Goal: Task Accomplishment & Management: Manage account settings

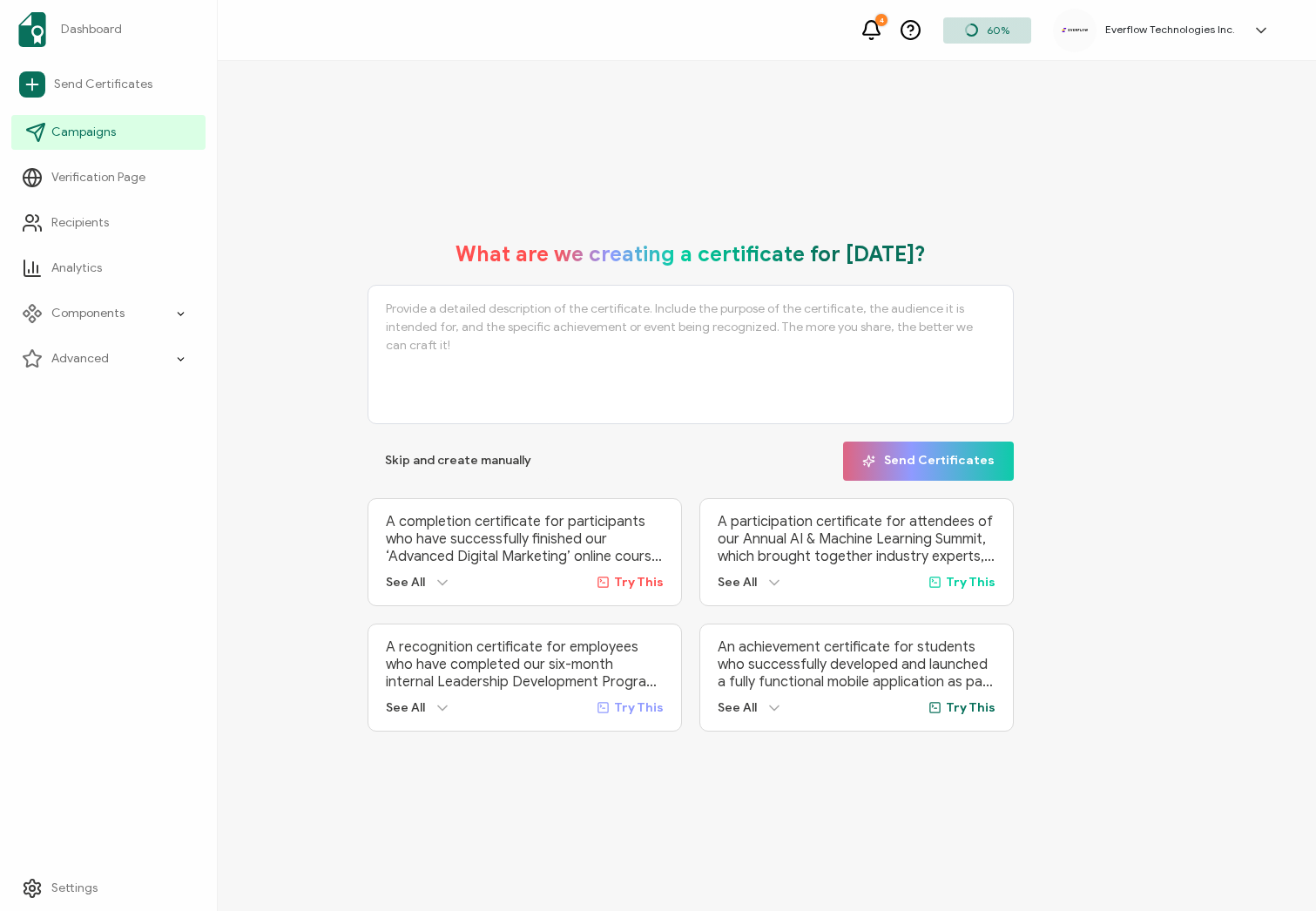
click at [97, 132] on span "Campaigns" at bounding box center [83, 133] width 64 height 17
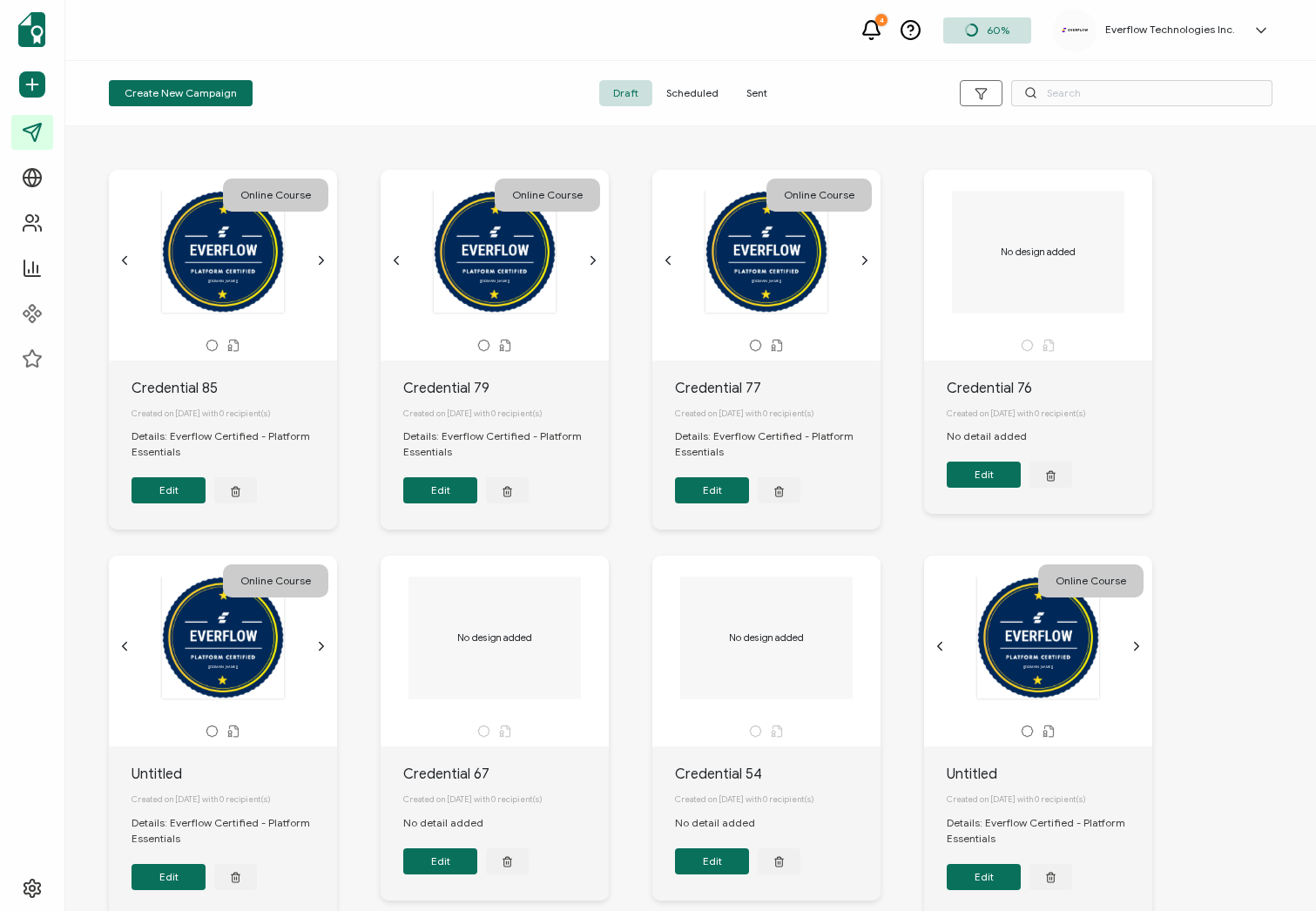
click at [767, 101] on span "Sent" at bounding box center [756, 94] width 48 height 27
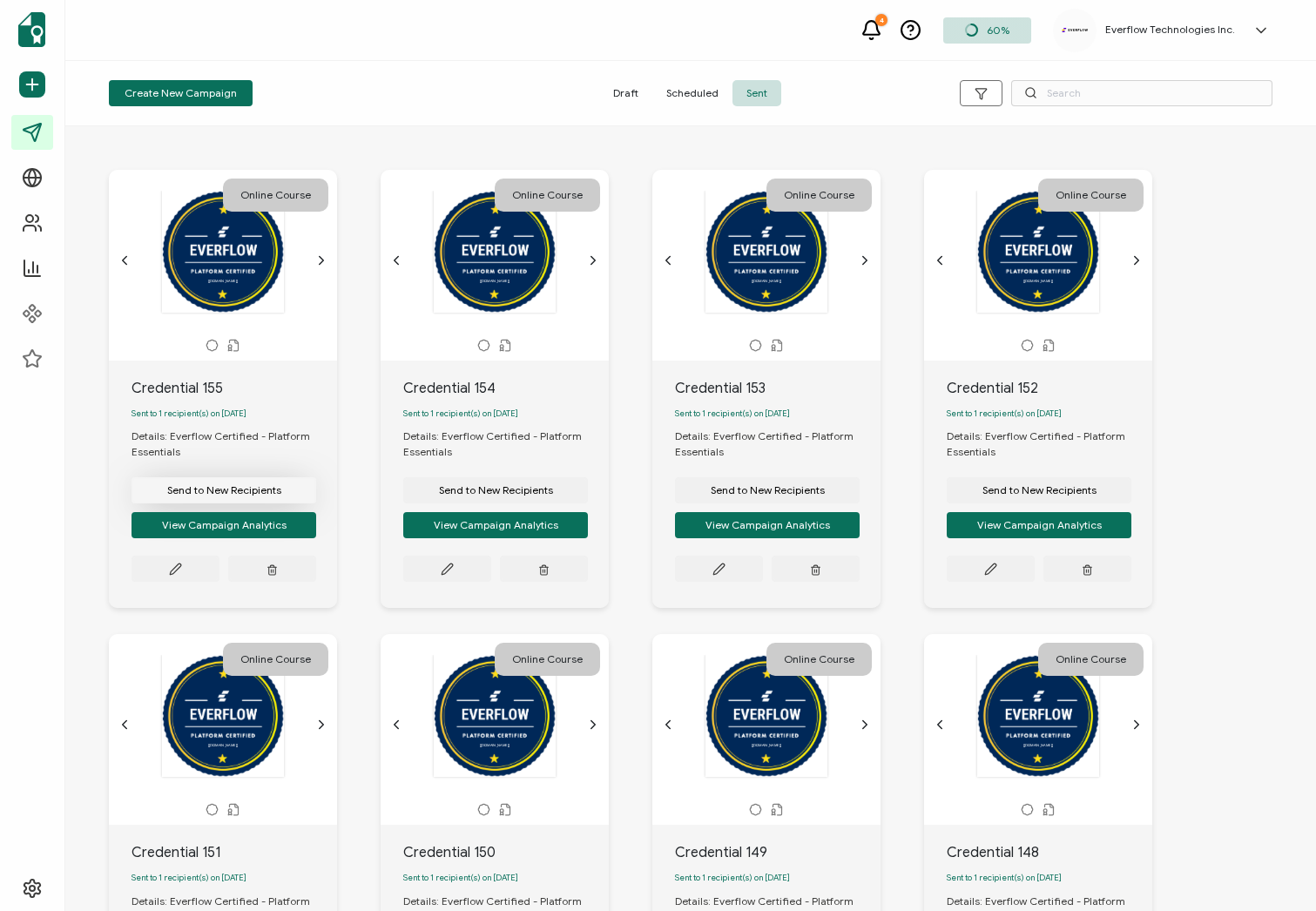
click at [213, 489] on span "Send to New Recipients" at bounding box center [225, 490] width 114 height 10
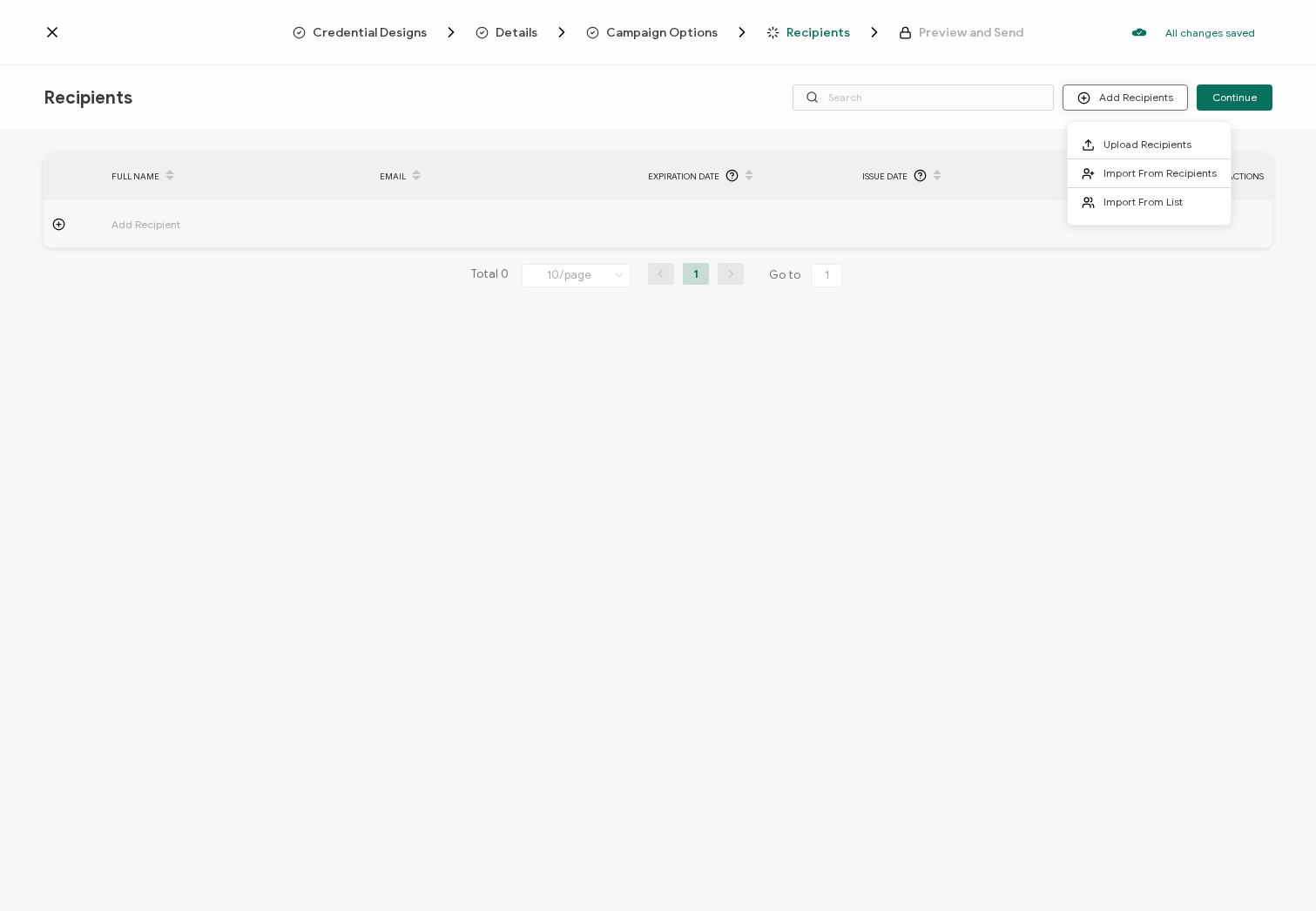
click at [1142, 102] on button "Add Recipients" at bounding box center [1126, 98] width 125 height 27
click at [1162, 148] on span "Upload Recipients" at bounding box center [1147, 144] width 88 height 13
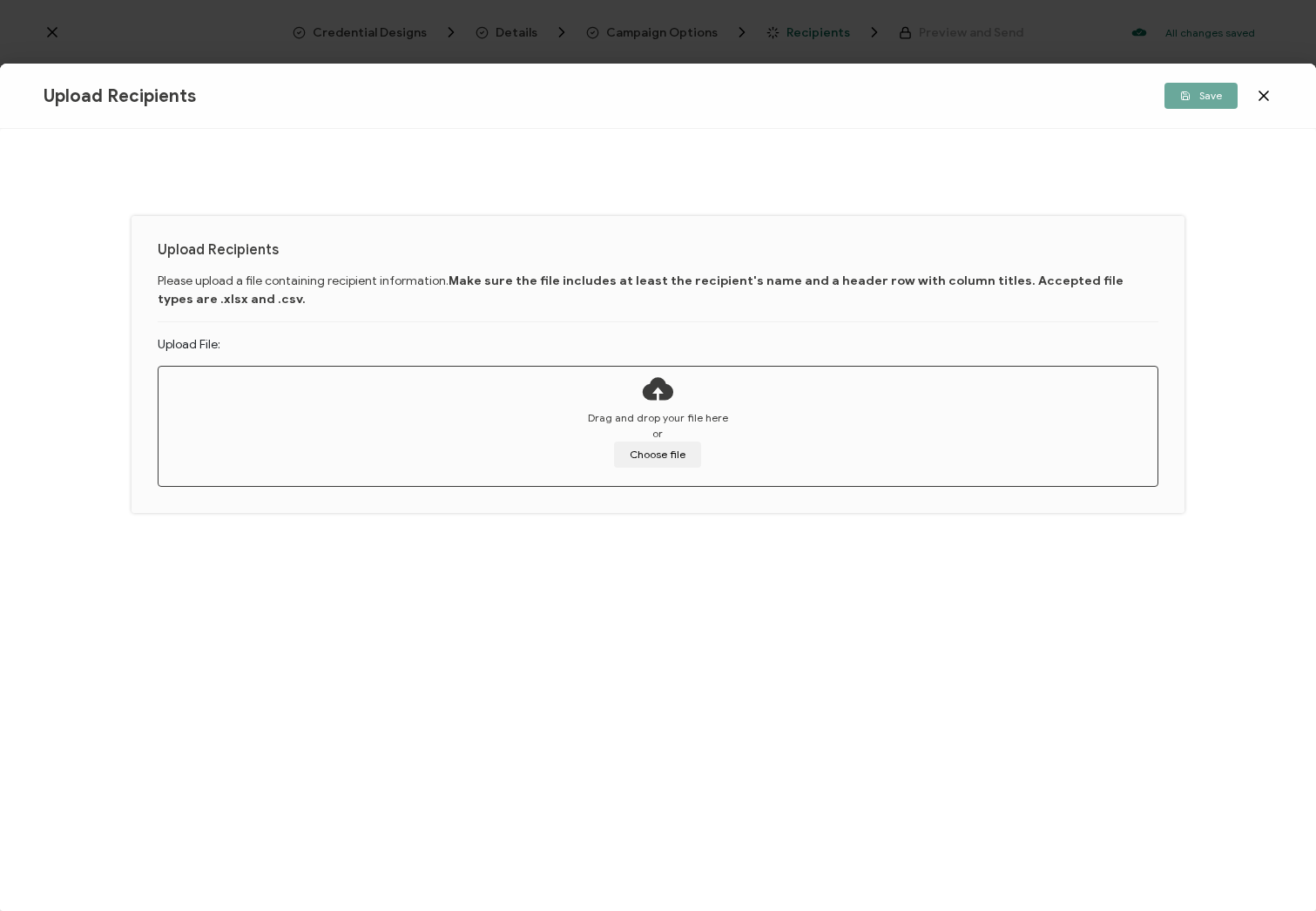
drag, startPoint x: 1264, startPoint y: 102, endPoint x: 1184, endPoint y: 118, distance: 81.6
click at [1264, 102] on icon at bounding box center [1264, 96] width 17 height 17
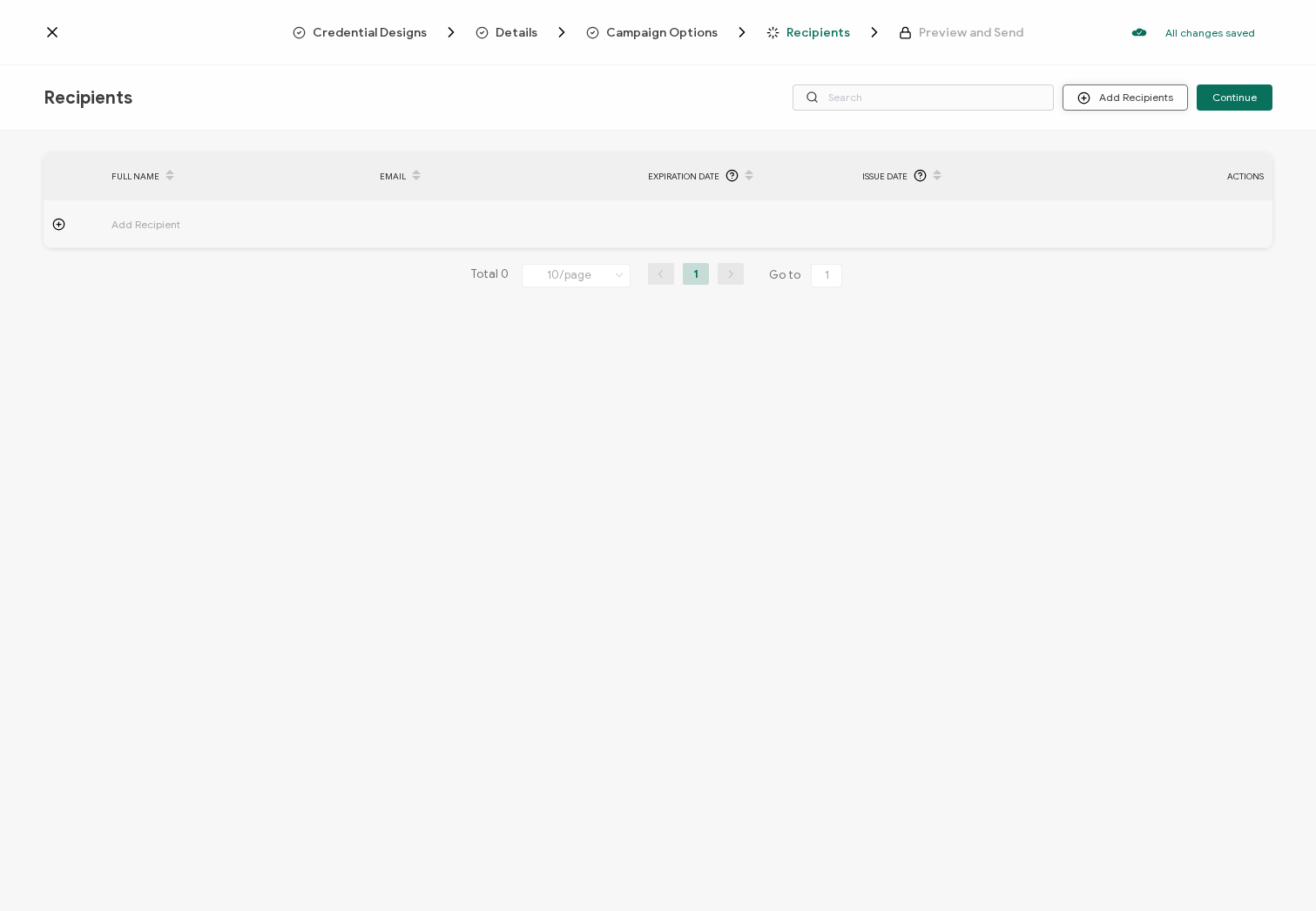
click at [1117, 99] on button "Add Recipients" at bounding box center [1126, 98] width 125 height 27
click at [1102, 195] on span at bounding box center [1092, 202] width 22 height 14
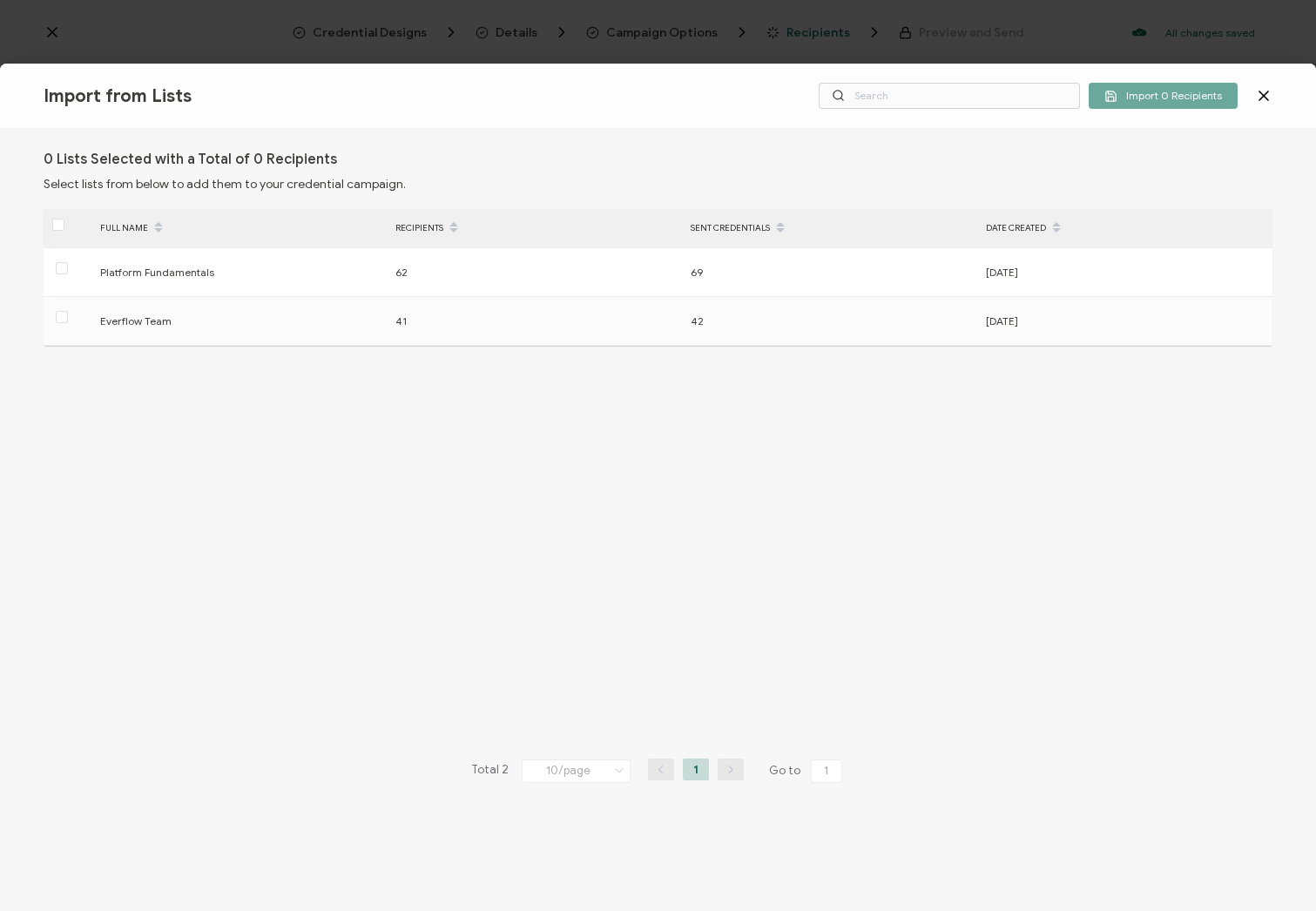
click at [1253, 92] on div "Import 0 Recipients" at bounding box center [1045, 96] width 454 height 27
click at [1264, 93] on icon at bounding box center [1264, 96] width 17 height 17
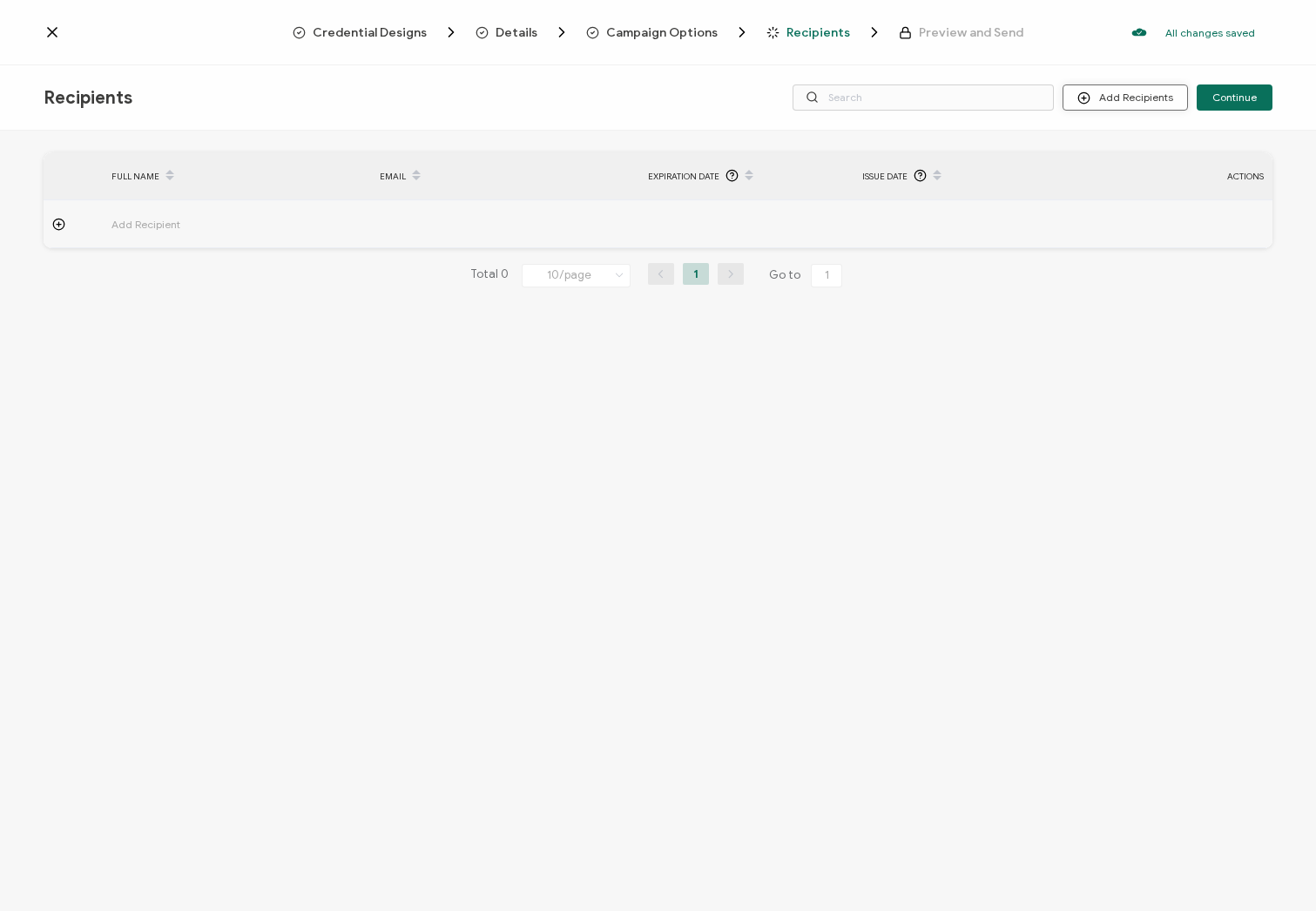
click at [1104, 107] on button "Add Recipients" at bounding box center [1126, 98] width 125 height 27
click at [1109, 173] on span "Import From Recipients" at bounding box center [1161, 173] width 114 height 13
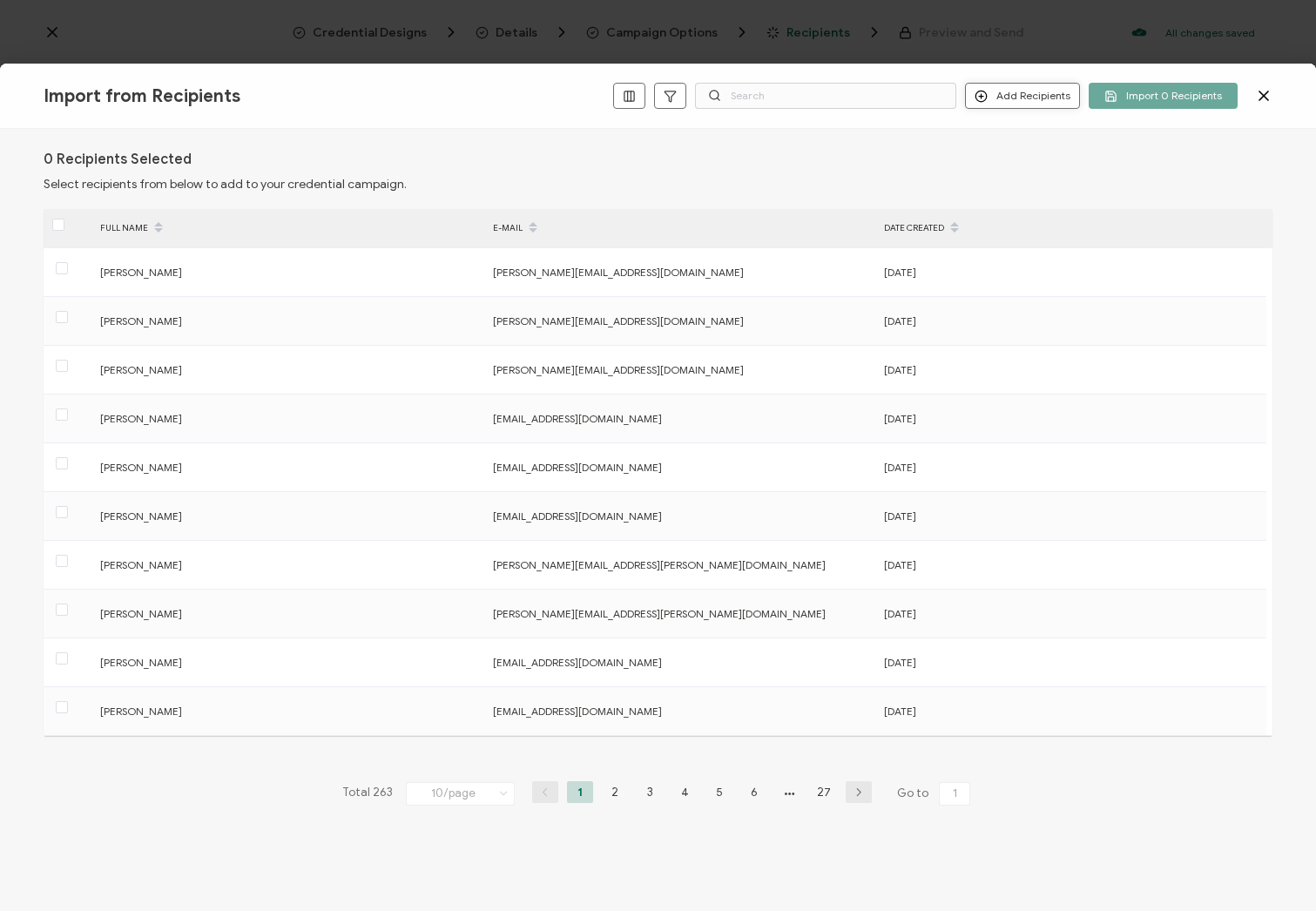
click at [1026, 101] on button "Add Recipients" at bounding box center [1022, 96] width 115 height 27
click at [1033, 156] on span "Add a Single Recipient" at bounding box center [1064, 157] width 110 height 13
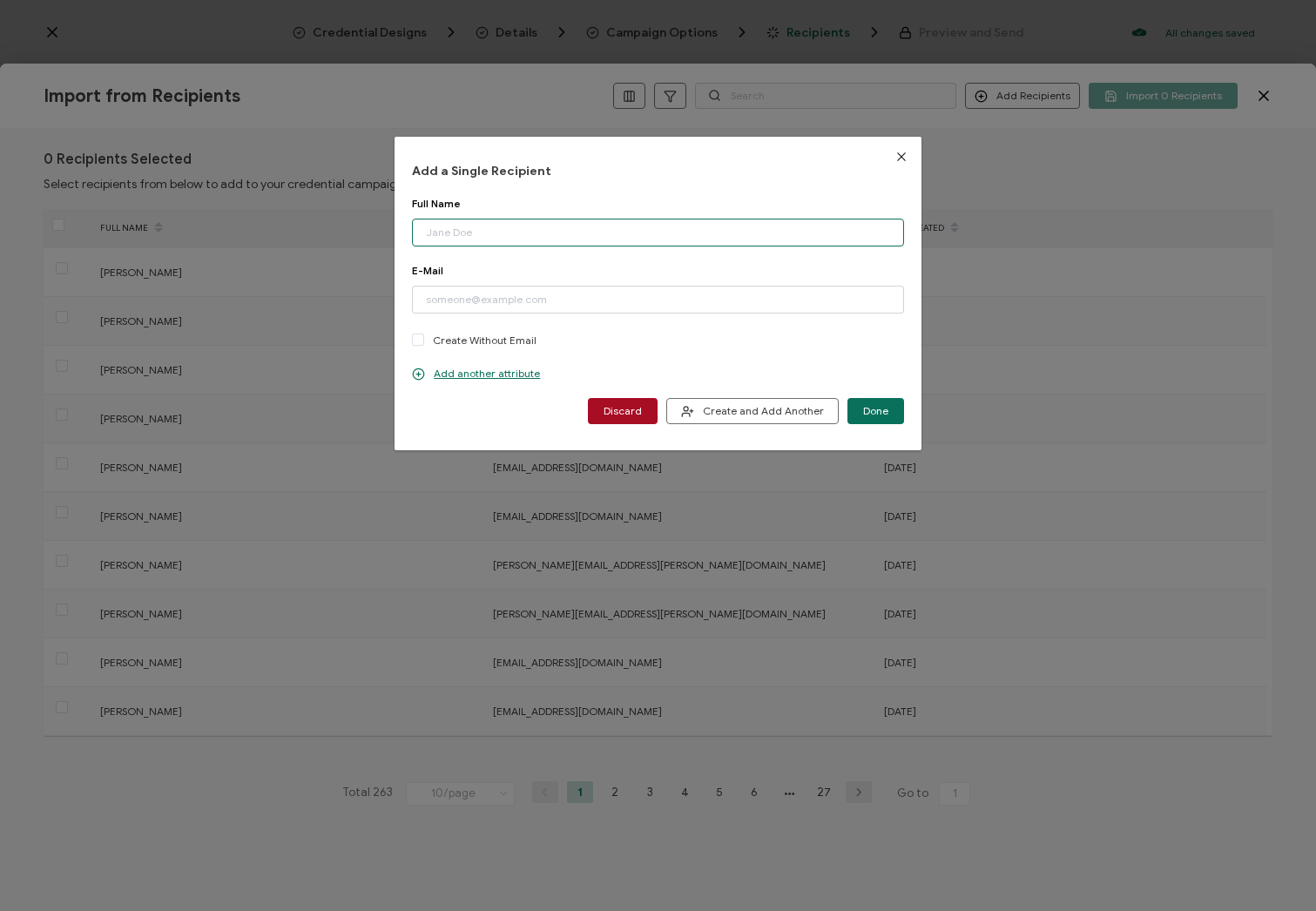
paste input "[PERSON_NAME] Email: [EMAIL_ADDRESS][DOMAIN_NAME]"
drag, startPoint x: 517, startPoint y: 234, endPoint x: 685, endPoint y: 234, distance: 168.0
click at [685, 234] on input "[PERSON_NAME] Email: [EMAIL_ADDRESS][DOMAIN_NAME]" at bounding box center [658, 232] width 492 height 27
type input "[PERSON_NAME]"
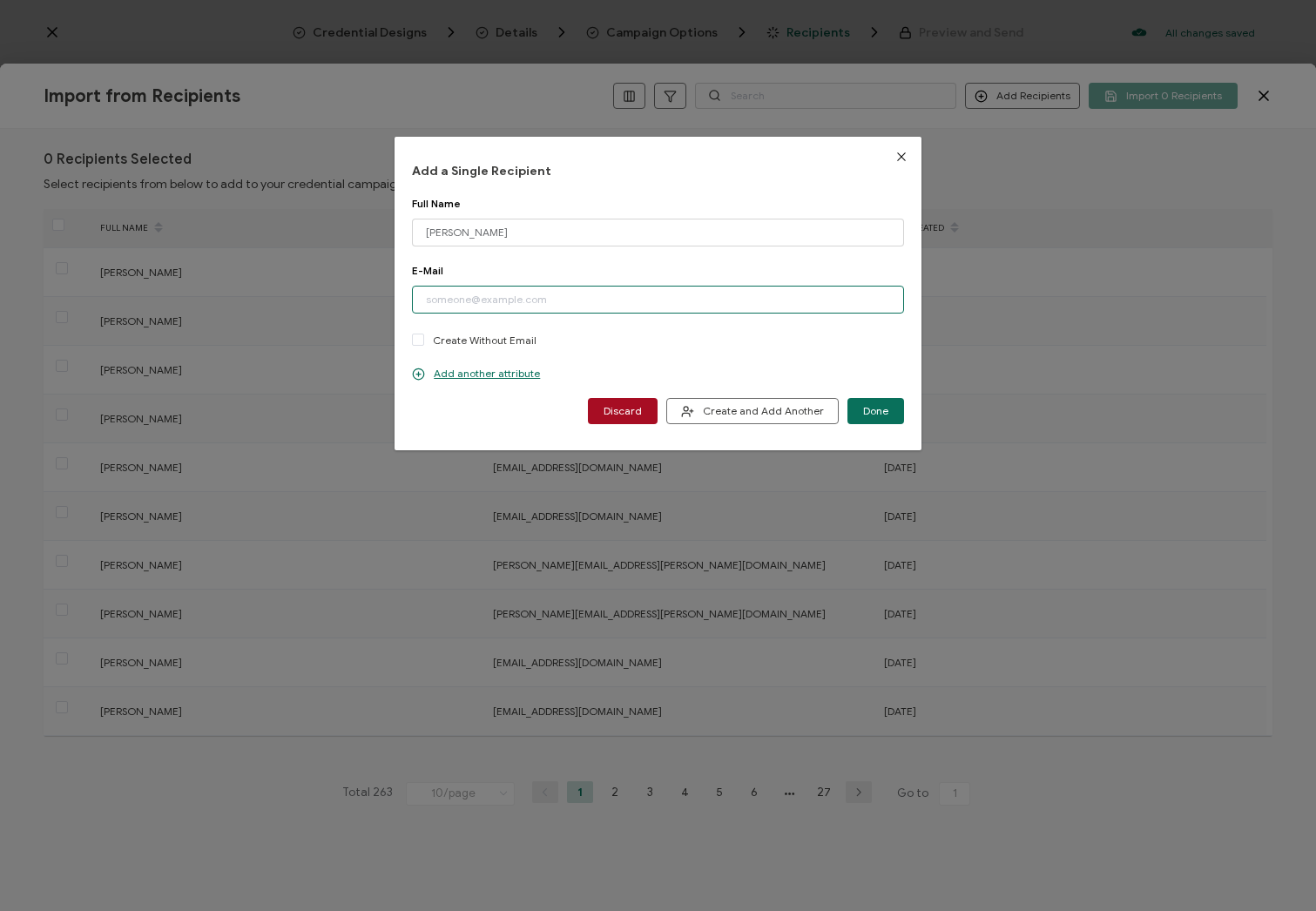
paste input "[EMAIL_ADDRESS][DOMAIN_NAME]"
type input "[EMAIL_ADDRESS][DOMAIN_NAME]"
drag, startPoint x: 438, startPoint y: 438, endPoint x: 471, endPoint y: 392, distance: 56.6
click at [438, 438] on div "Add a Single Recipient Full Name [PERSON_NAME] Please enter a valid name. E-Mai…" at bounding box center [657, 293] width 526 height 313
click at [475, 378] on p "Add another attribute" at bounding box center [476, 373] width 128 height 14
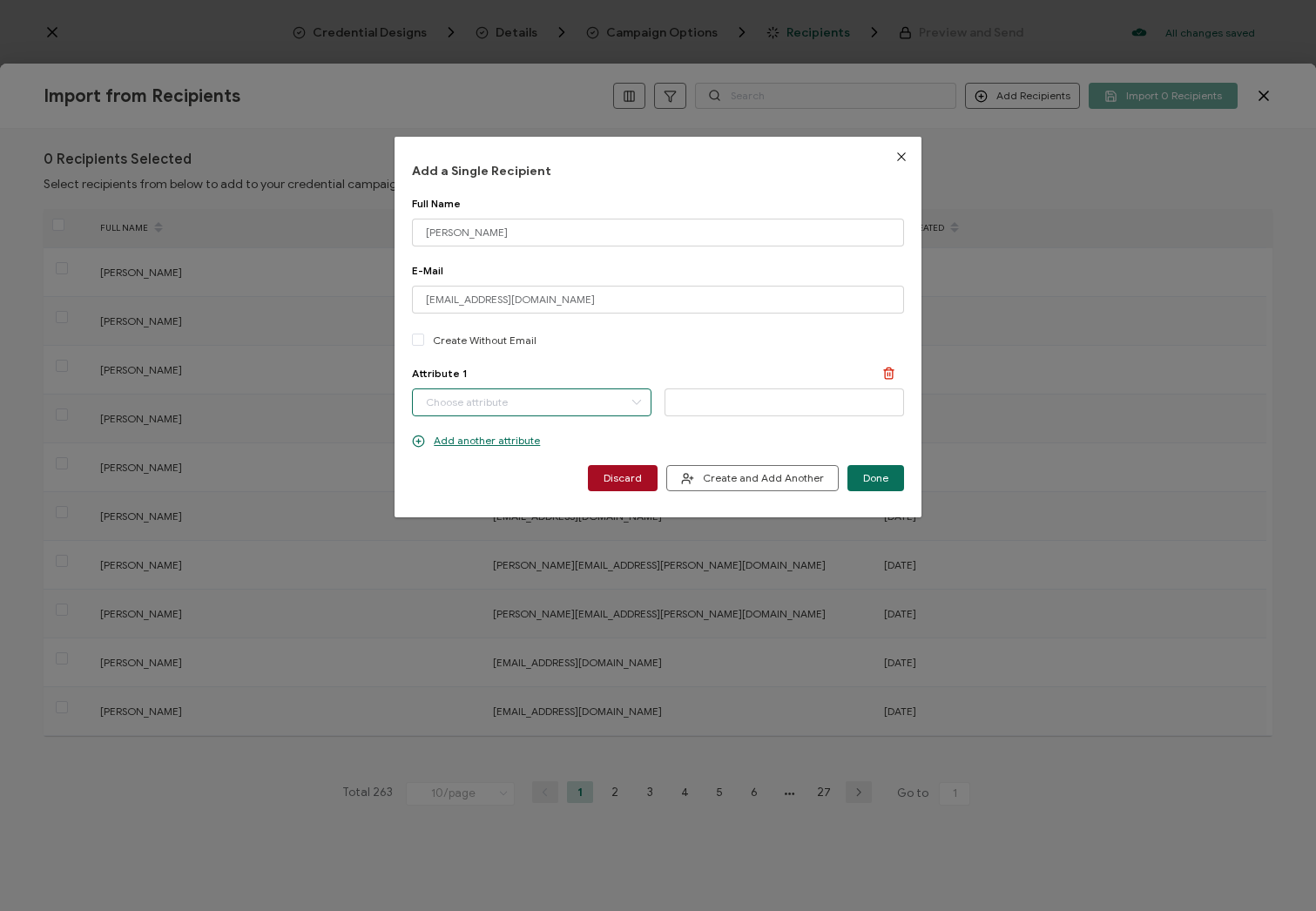
click at [622, 404] on input "dialog" at bounding box center [532, 402] width 240 height 27
click at [501, 456] on span "Completion Date" at bounding box center [467, 446] width 81 height 29
type input "Completion Date"
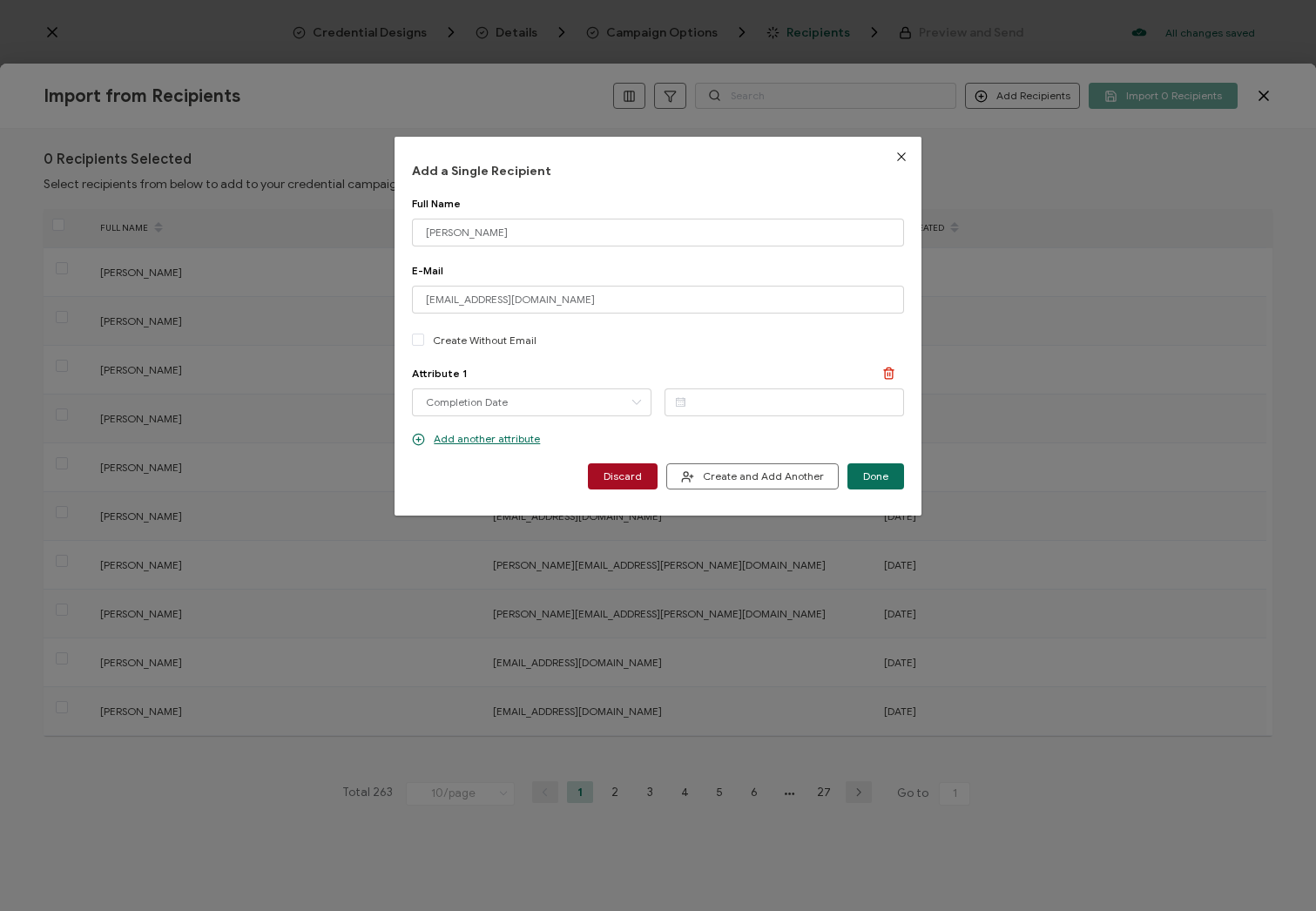
click at [677, 402] on icon "dialog" at bounding box center [679, 402] width 22 height 27
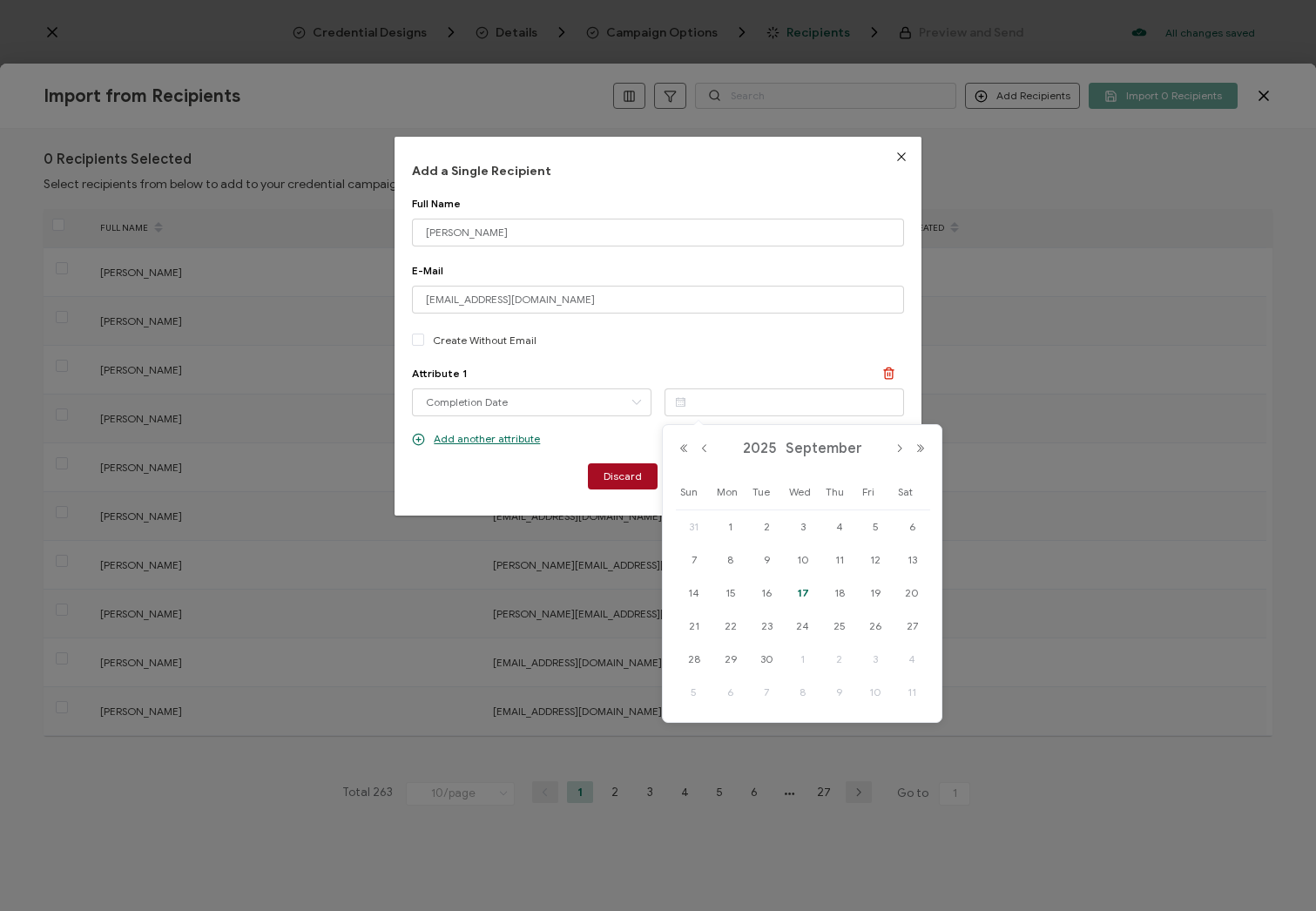
click at [802, 589] on span "17" at bounding box center [803, 593] width 21 height 21
type input "[DATE]"
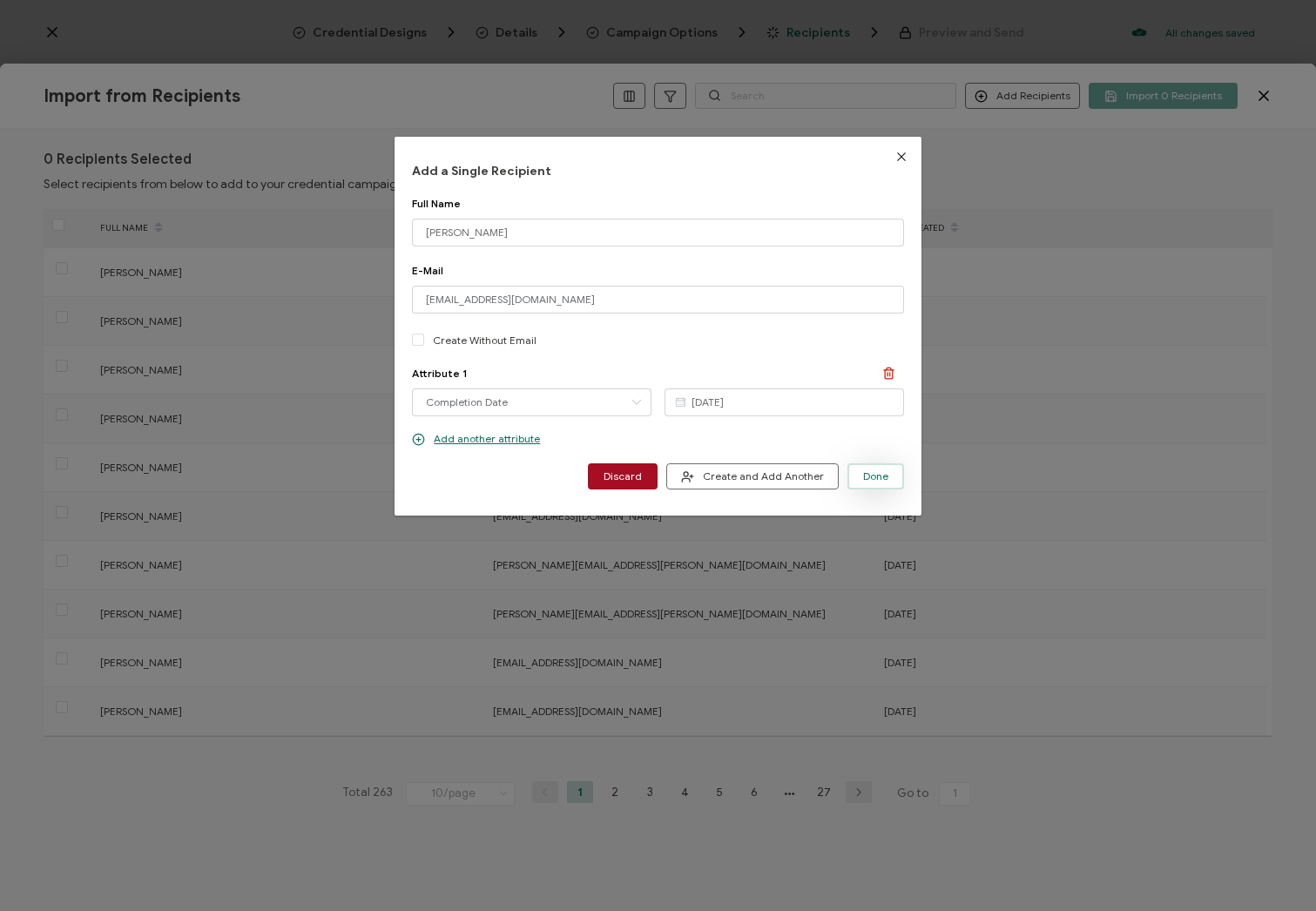
click at [856, 481] on button "Done" at bounding box center [876, 476] width 57 height 27
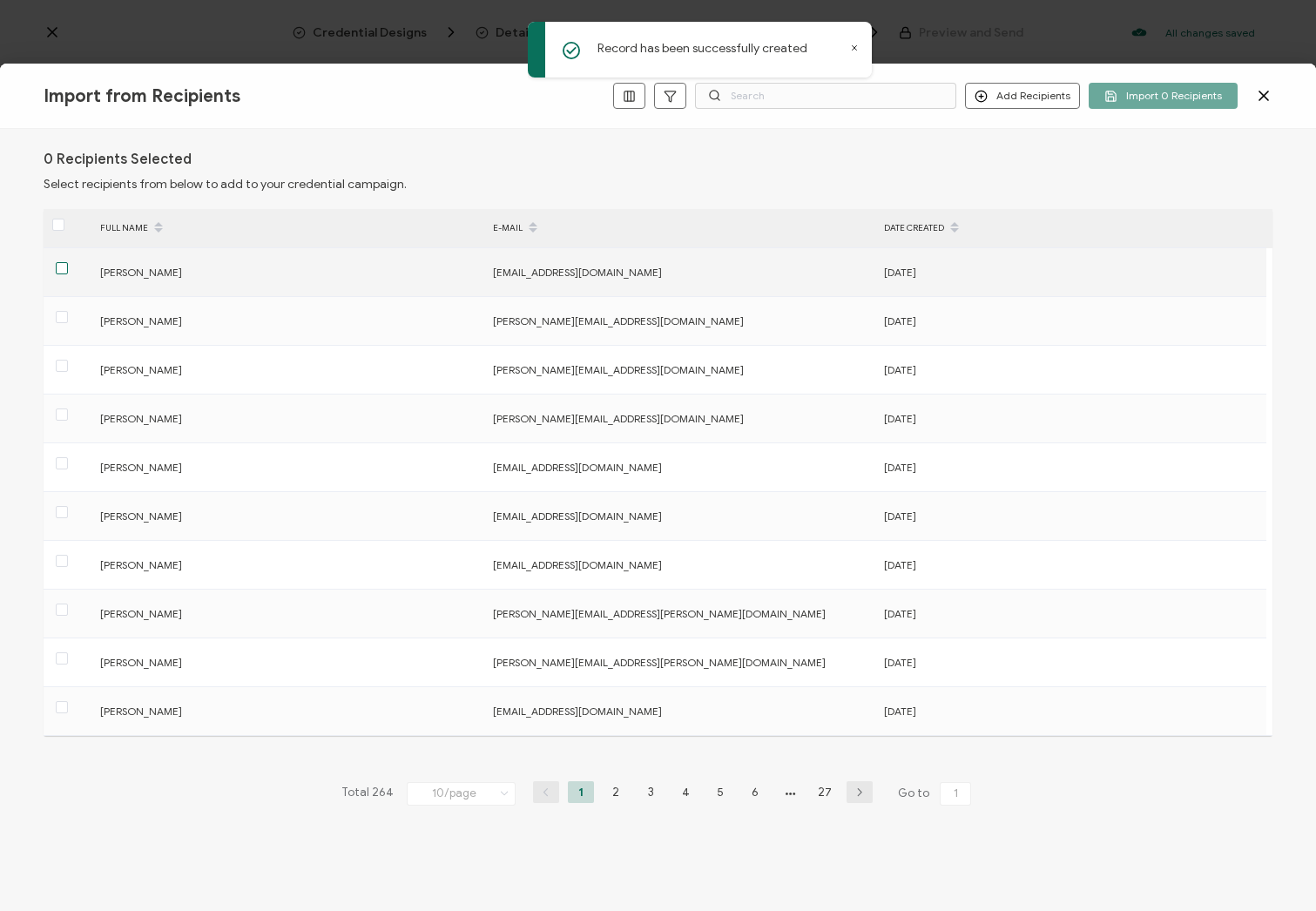
click at [63, 270] on span at bounding box center [62, 268] width 12 height 12
click at [68, 262] on input "checkbox" at bounding box center [68, 262] width 0 height 0
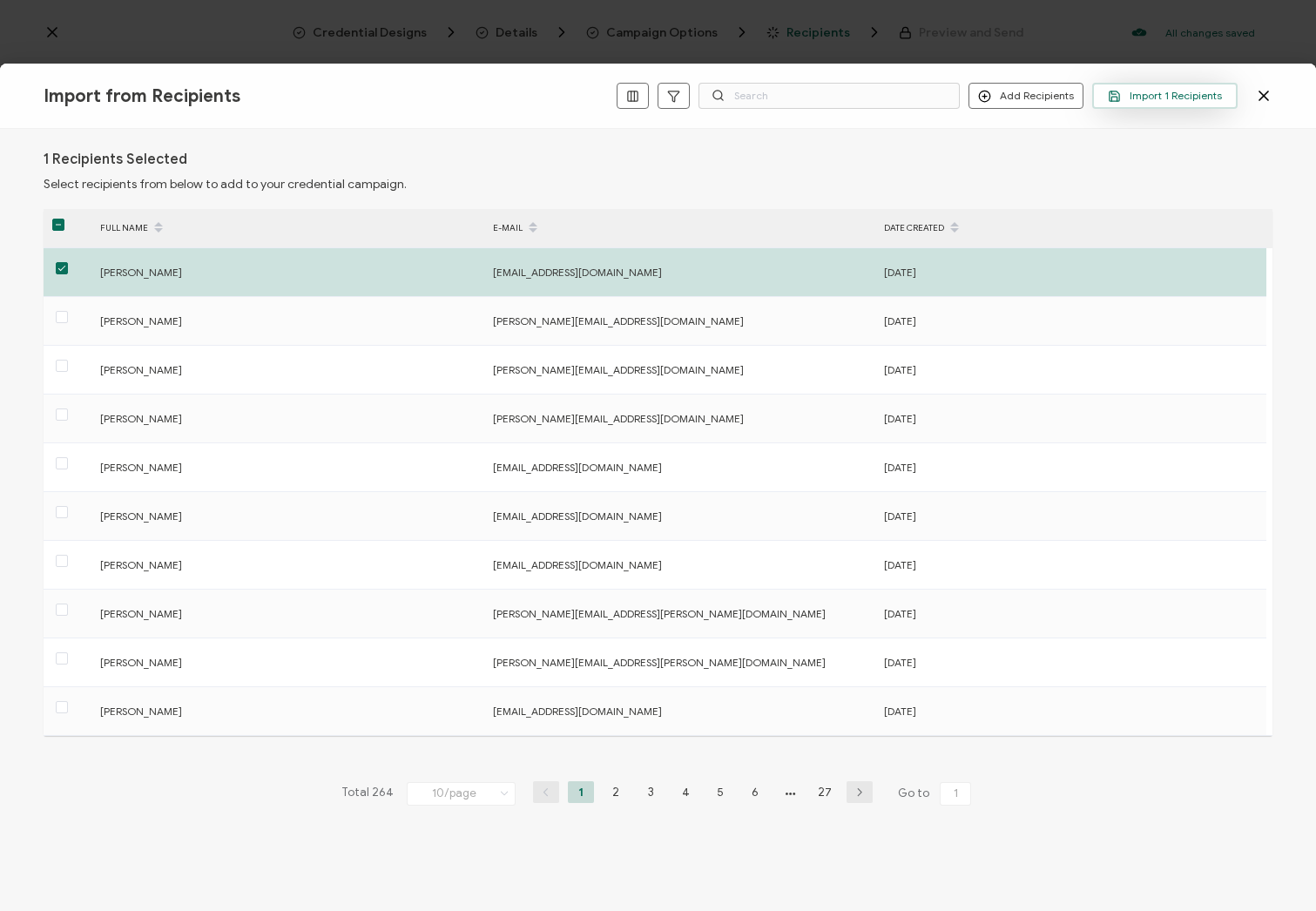
click at [1172, 99] on span "Import 1 Recipients" at bounding box center [1164, 97] width 114 height 13
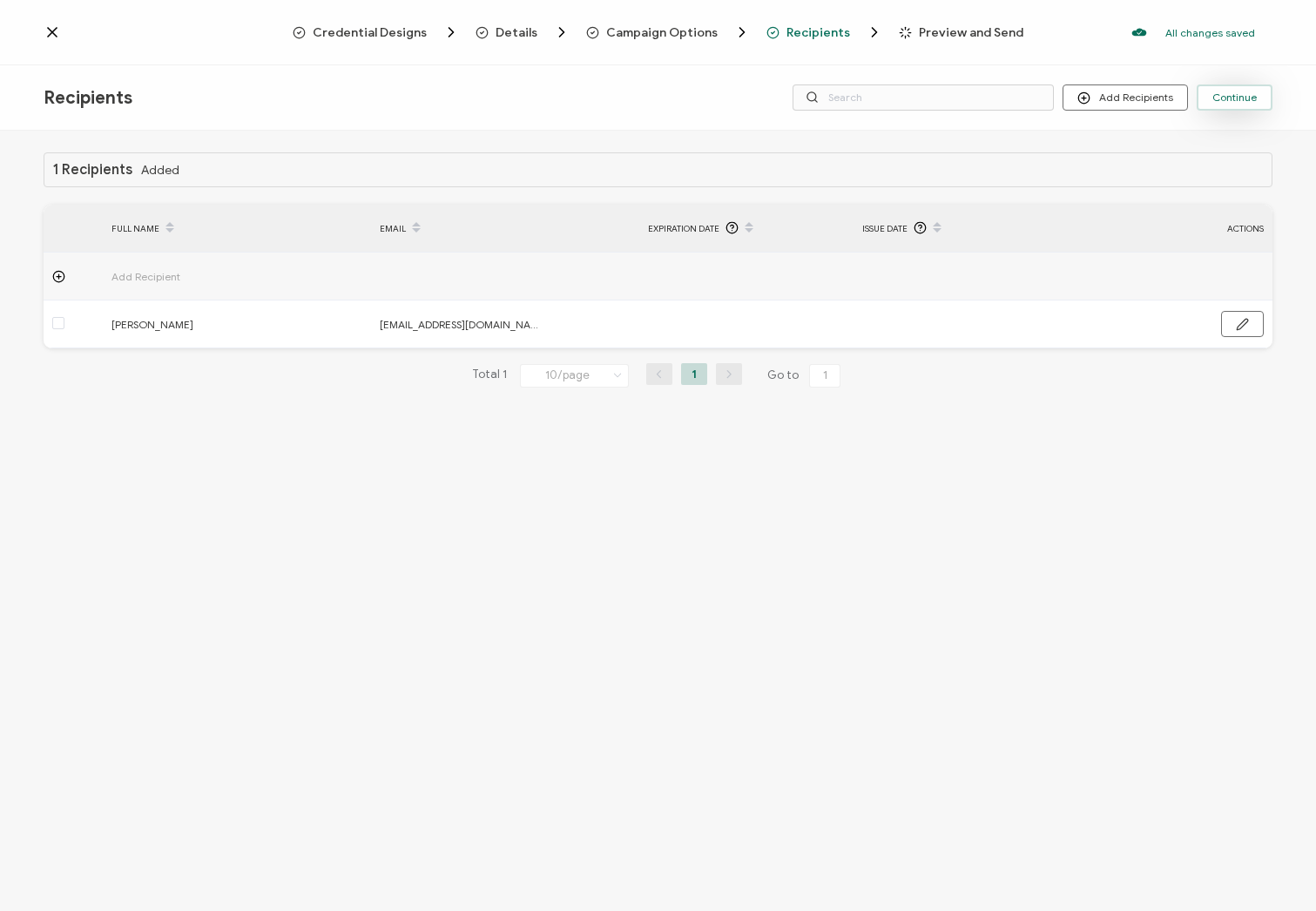
click at [1228, 98] on span "Continue" at bounding box center [1235, 97] width 45 height 10
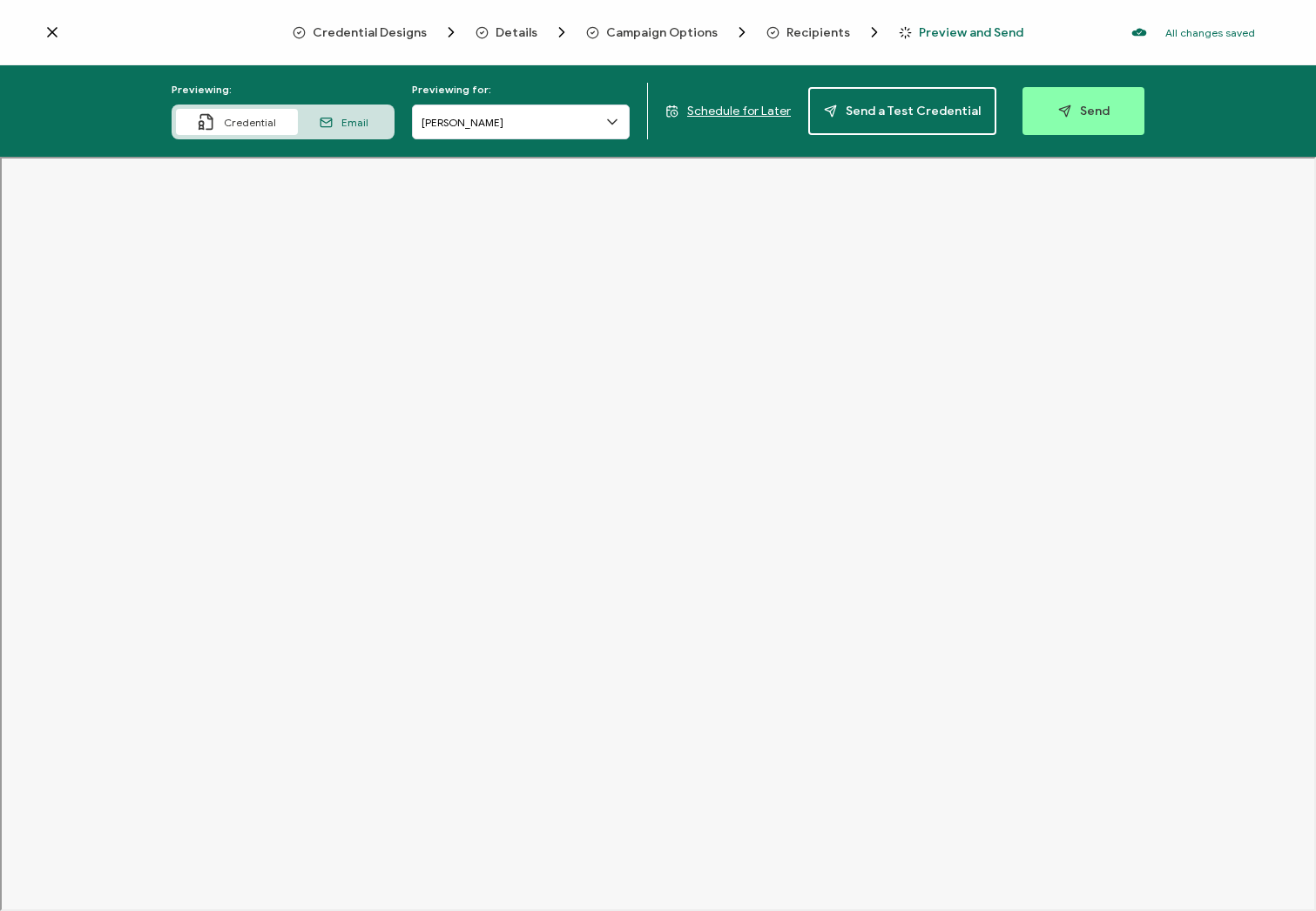
click at [344, 121] on div "Email" at bounding box center [343, 122] width 92 height 27
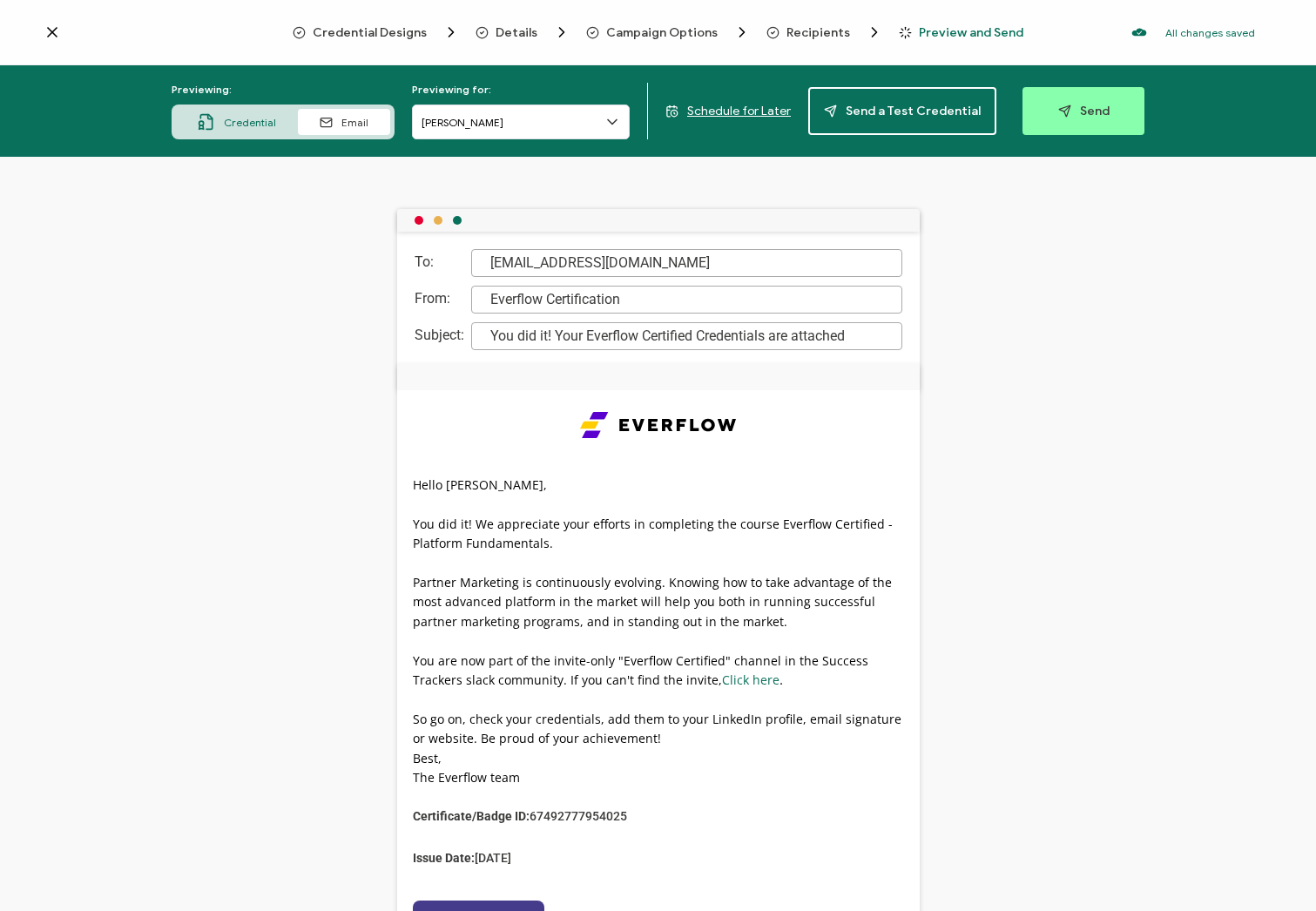
click at [1089, 114] on span "Send" at bounding box center [1084, 111] width 51 height 13
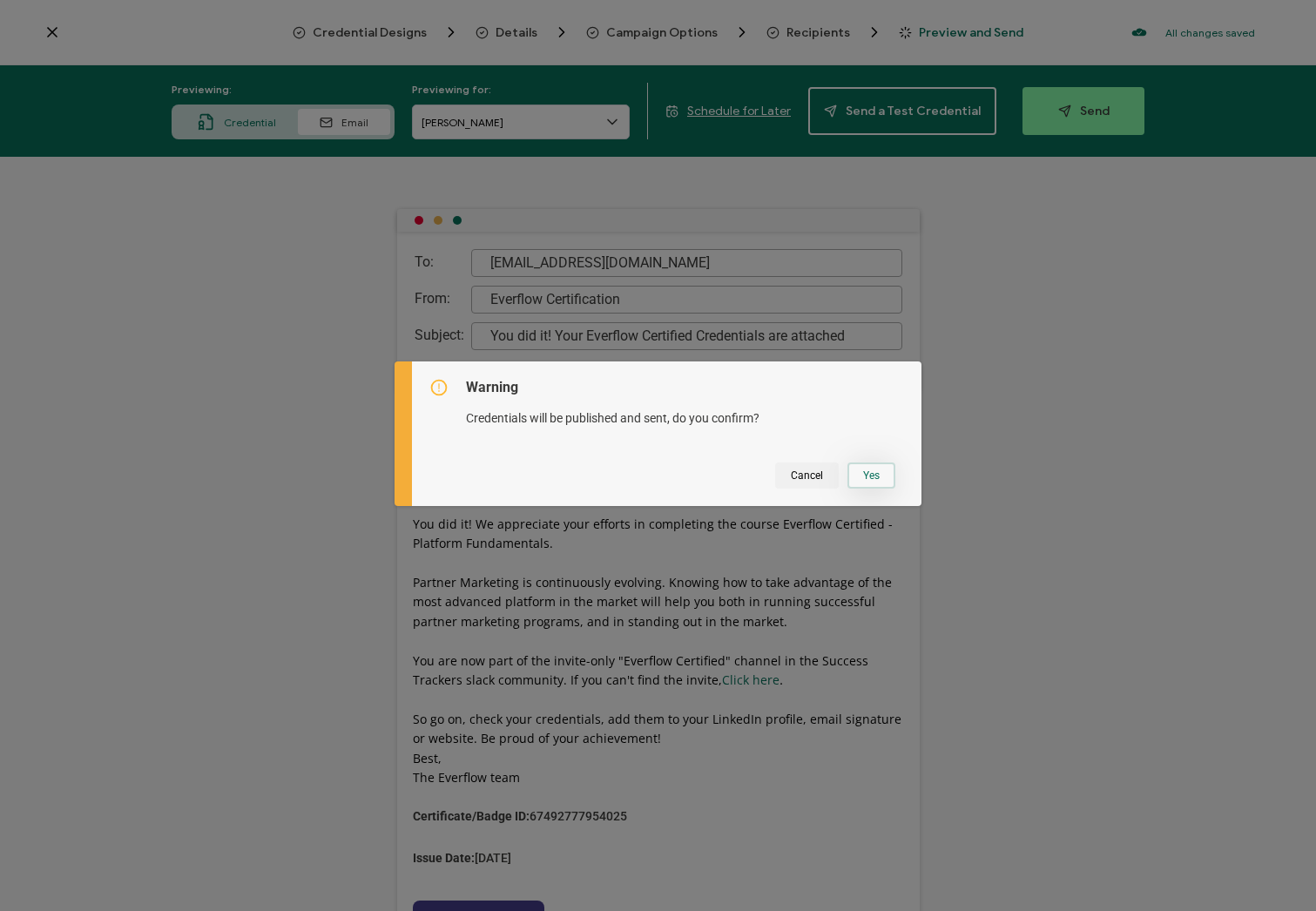
click at [860, 480] on button "Yes" at bounding box center [872, 475] width 48 height 27
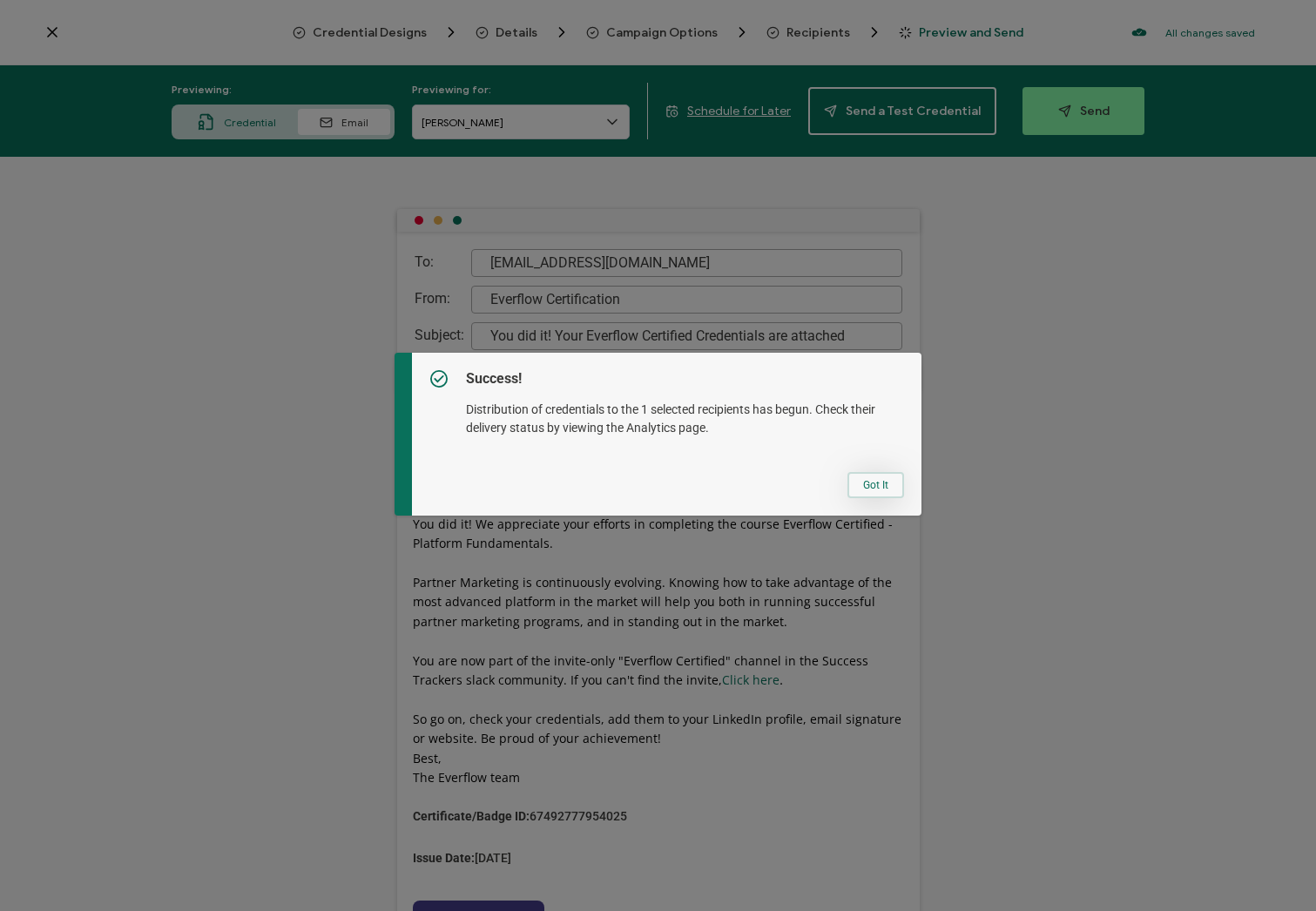
click at [872, 484] on button "Got It" at bounding box center [876, 485] width 57 height 27
